Goal: Entertainment & Leisure: Consume media (video, audio)

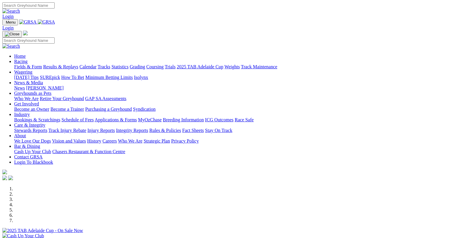
click at [32, 64] on link "Fields & Form" at bounding box center [28, 66] width 28 height 5
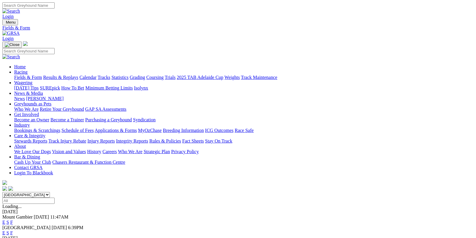
click at [13, 231] on link "F" at bounding box center [11, 233] width 3 height 5
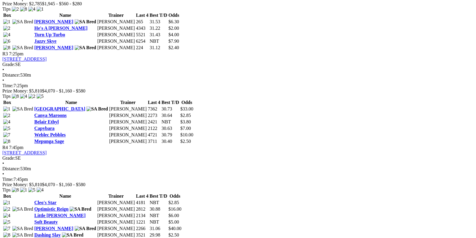
scroll to position [619, 0]
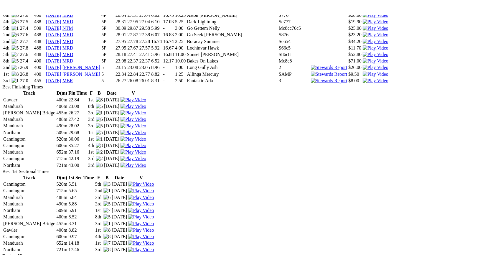
scroll to position [944, 0]
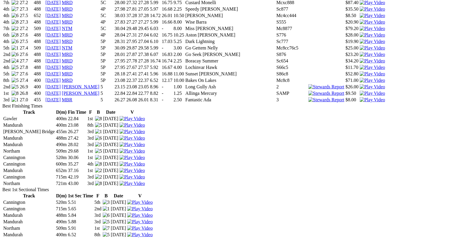
click at [360, 103] on img at bounding box center [372, 99] width 25 height 5
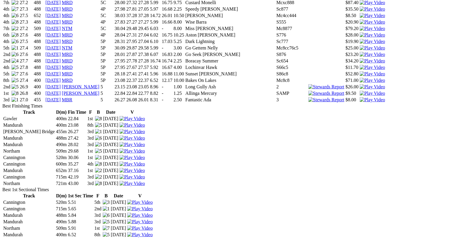
click at [360, 90] on img at bounding box center [372, 86] width 25 height 5
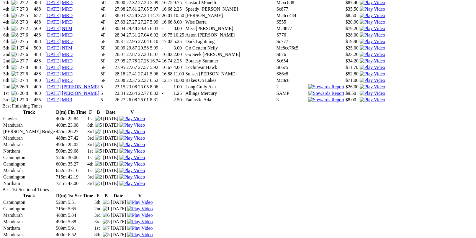
click at [360, 96] on img at bounding box center [372, 93] width 25 height 5
